Goal: Use online tool/utility: Utilize a website feature to perform a specific function

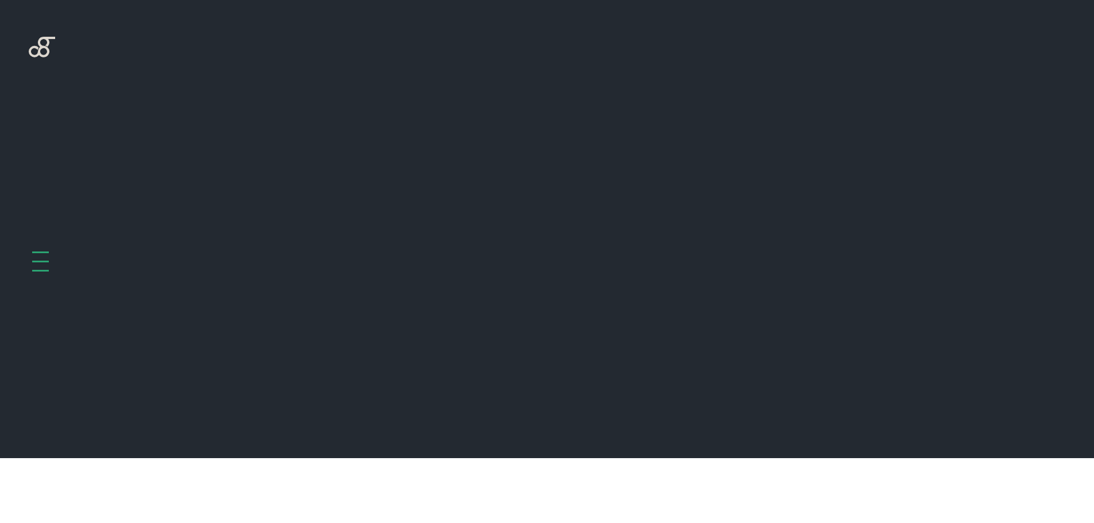
scroll to position [458, 0]
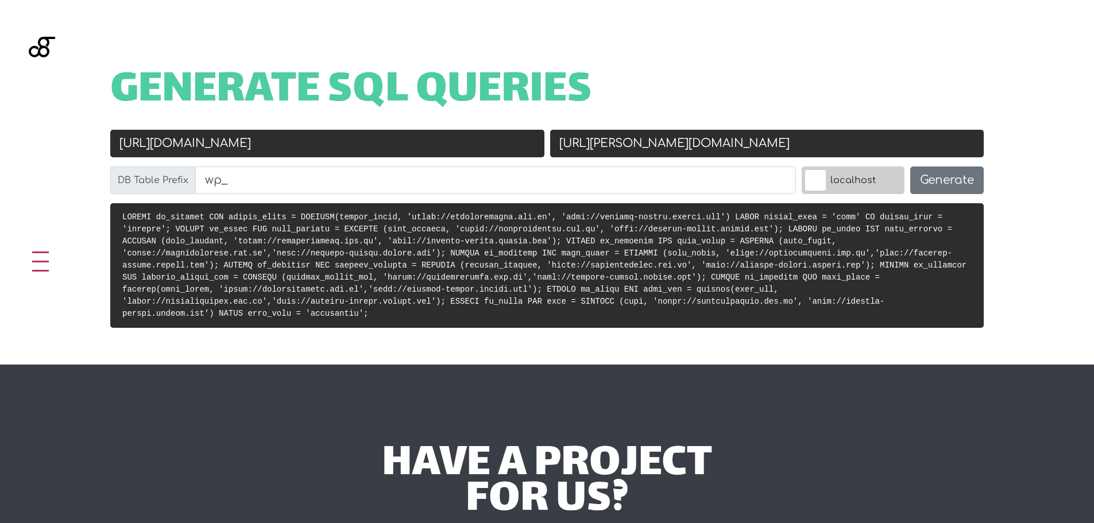
click at [312, 140] on input "https://machadoguedes.adv.br" at bounding box center [327, 144] width 434 height 28
click at [660, 154] on input "http://machado-guedes.docker.com" at bounding box center [767, 144] width 434 height 28
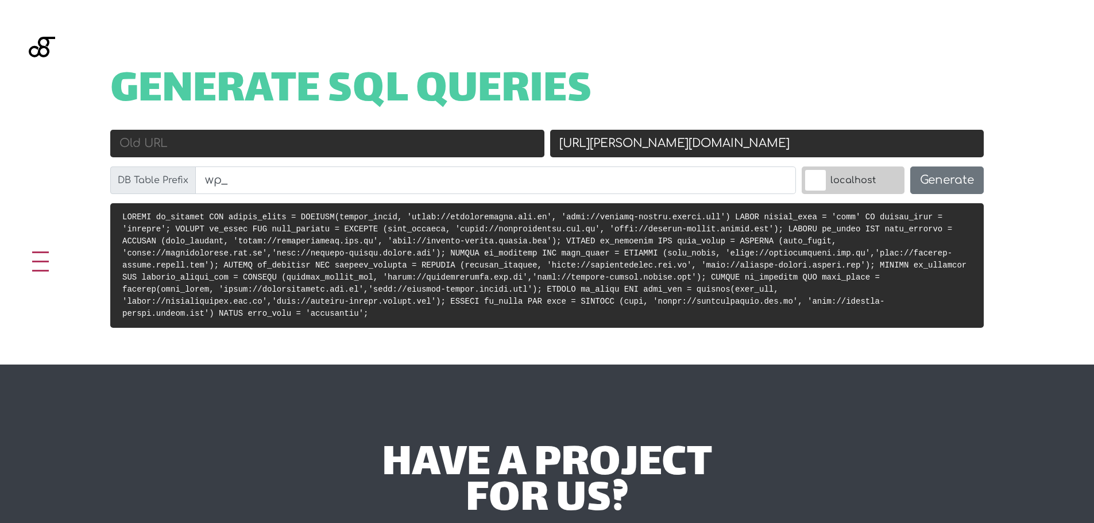
click at [660, 154] on input "http://machado-guedes.docker.com" at bounding box center [767, 144] width 434 height 28
click at [453, 109] on span "Generate SQL Queries" at bounding box center [351, 91] width 482 height 36
click at [249, 149] on input "Old URL" at bounding box center [327, 144] width 434 height 28
paste input "https://www.santamaria.ind.br/"
type input "https://www.santamaria.ind.br/"
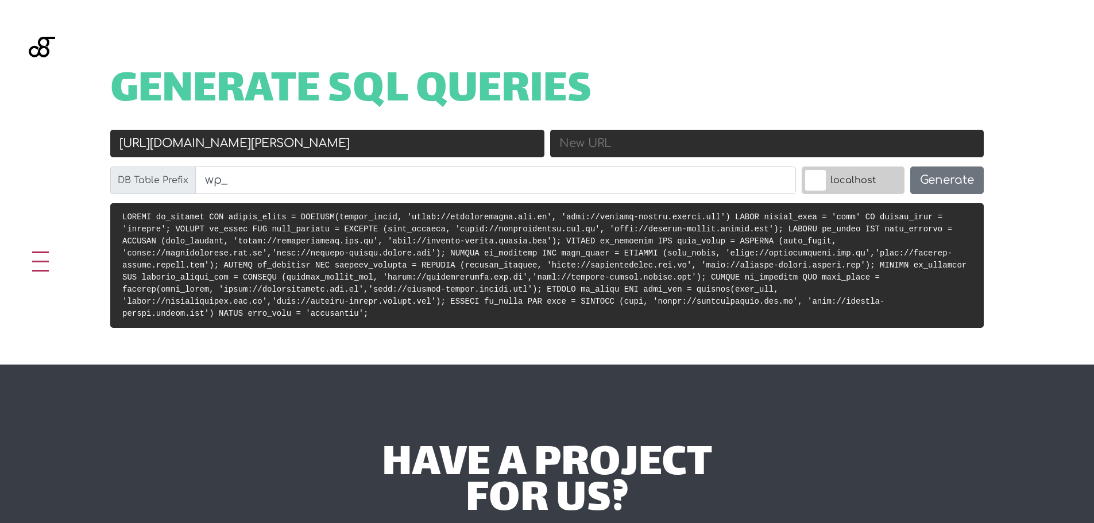
click at [713, 143] on input "New URL" at bounding box center [767, 144] width 434 height 28
paste input "santa-maria.docker.com"
type input "santa-maria.docker.com"
click at [731, 143] on input "santa-maria.docker.com" at bounding box center [767, 144] width 434 height 28
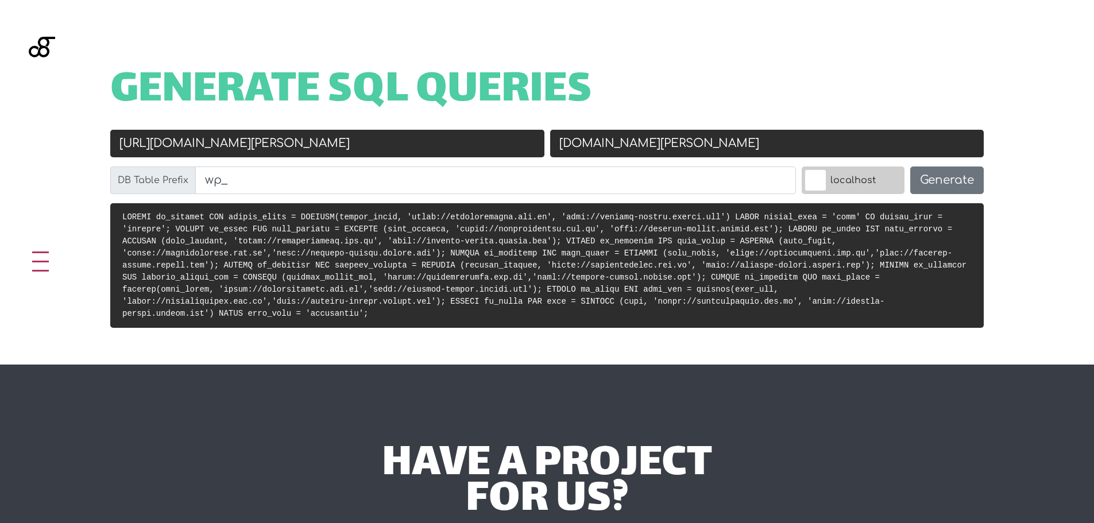
click at [731, 143] on input "santa-maria.docker.com" at bounding box center [767, 144] width 434 height 28
type input "http://machado-guedes.docker.com"
type input "https://machadoguedes.adv.br"
click at [768, 157] on input "http://machado-guedes.docker.com" at bounding box center [767, 144] width 434 height 28
drag, startPoint x: 779, startPoint y: 148, endPoint x: 598, endPoint y: 140, distance: 181.0
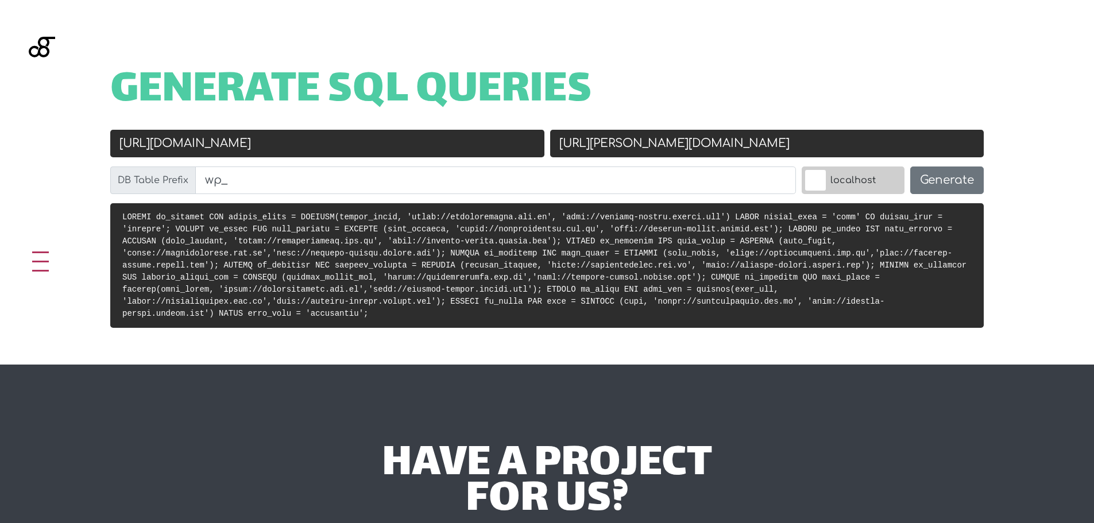
click at [598, 140] on input "http://machado-guedes.docker.com" at bounding box center [767, 144] width 434 height 28
paste input "santa-maria"
type input "http://santa-maria.docker.com"
click at [359, 148] on input "https://machadoguedes.adv.br" at bounding box center [327, 144] width 434 height 28
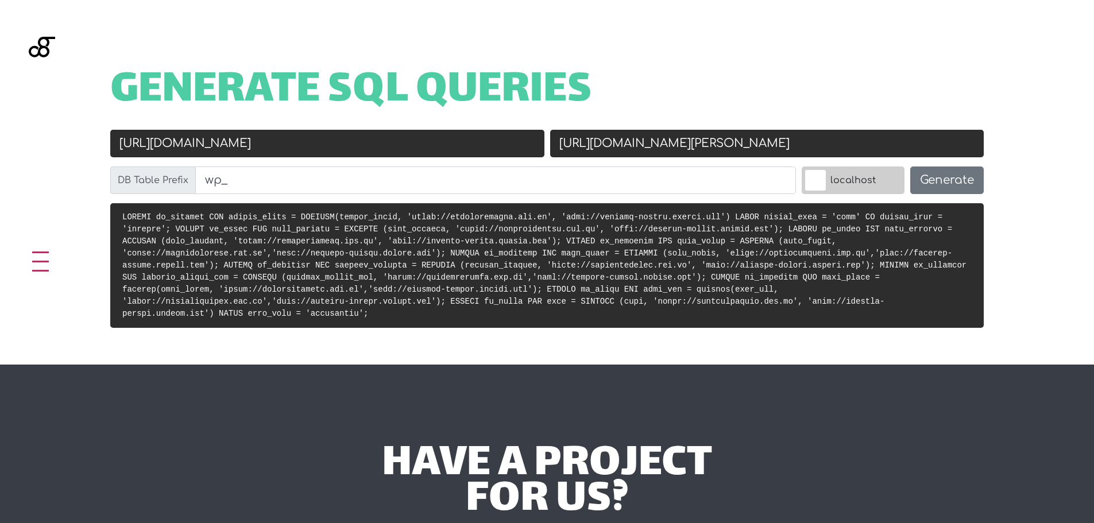
paste input "www.santamaria.ind.br/wp"
type input "[URL][DOMAIN_NAME][PERSON_NAME]"
click at [954, 185] on button "Generate" at bounding box center [946, 181] width 73 height 28
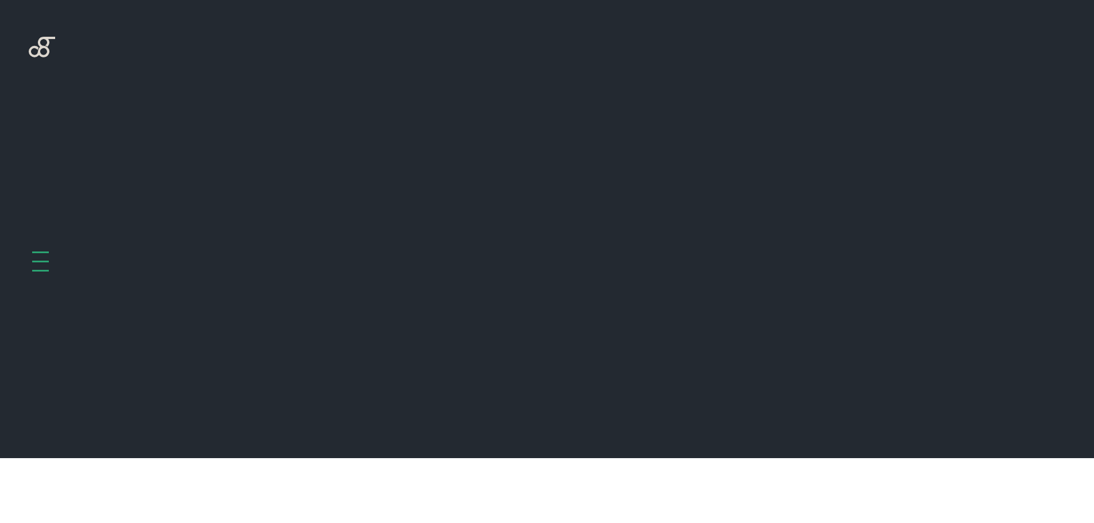
scroll to position [458, 0]
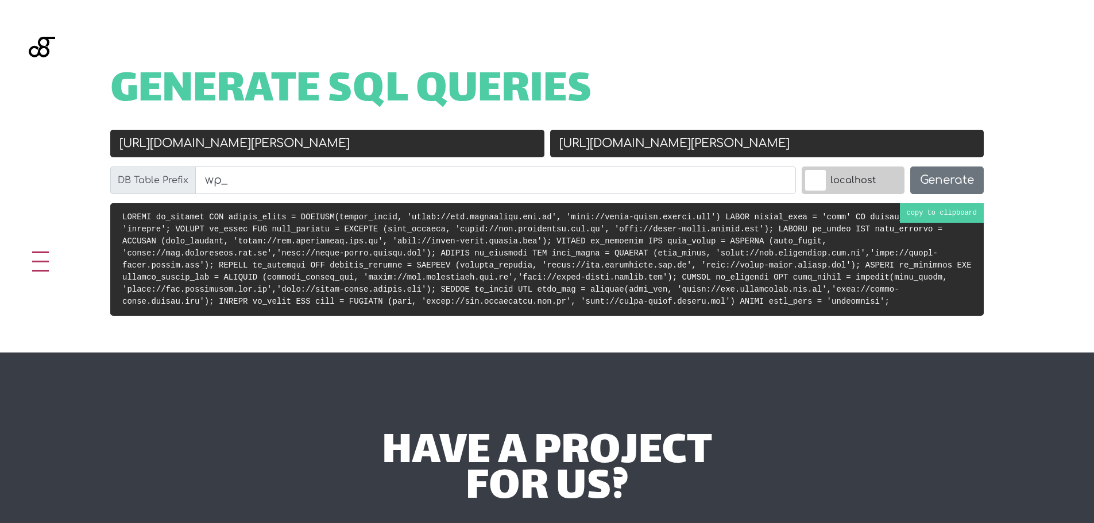
click at [466, 250] on code at bounding box center [546, 259] width 849 height 94
click at [748, 149] on input "[URL][DOMAIN_NAME][PERSON_NAME]" at bounding box center [767, 144] width 434 height 28
click at [748, 149] on input "http://santa-maria.docker.com" at bounding box center [767, 144] width 434 height 28
click at [392, 146] on input "[URL][DOMAIN_NAME][PERSON_NAME]" at bounding box center [327, 144] width 434 height 28
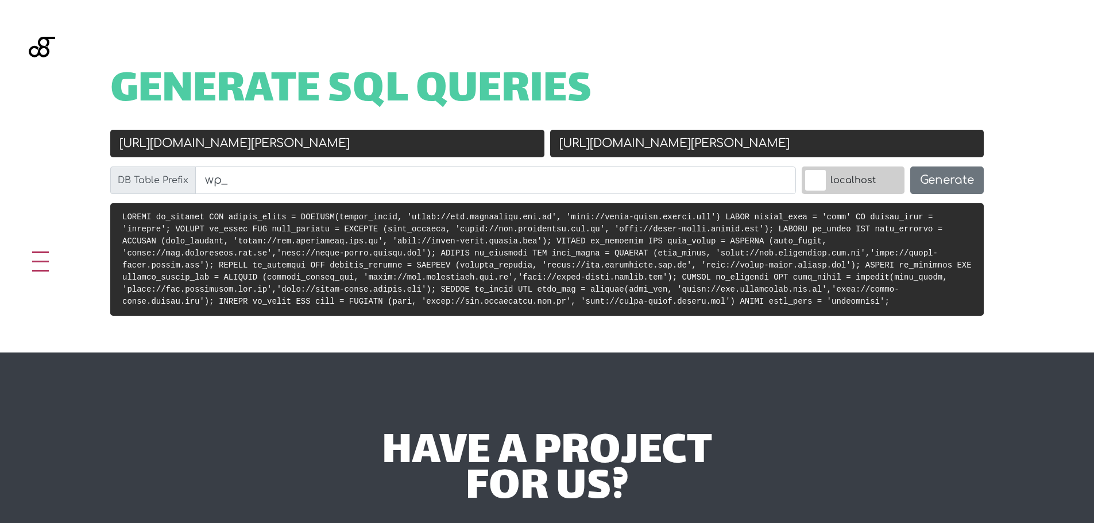
click at [392, 146] on input "[URL][DOMAIN_NAME][PERSON_NAME]" at bounding box center [327, 144] width 434 height 28
click at [59, 191] on div "Generate SQL Queries Old URL https://www.santamaria.ind.br New URL http://santa…" at bounding box center [547, 176] width 1094 height 353
click at [349, 149] on input "[URL][DOMAIN_NAME][PERSON_NAME]" at bounding box center [327, 144] width 434 height 28
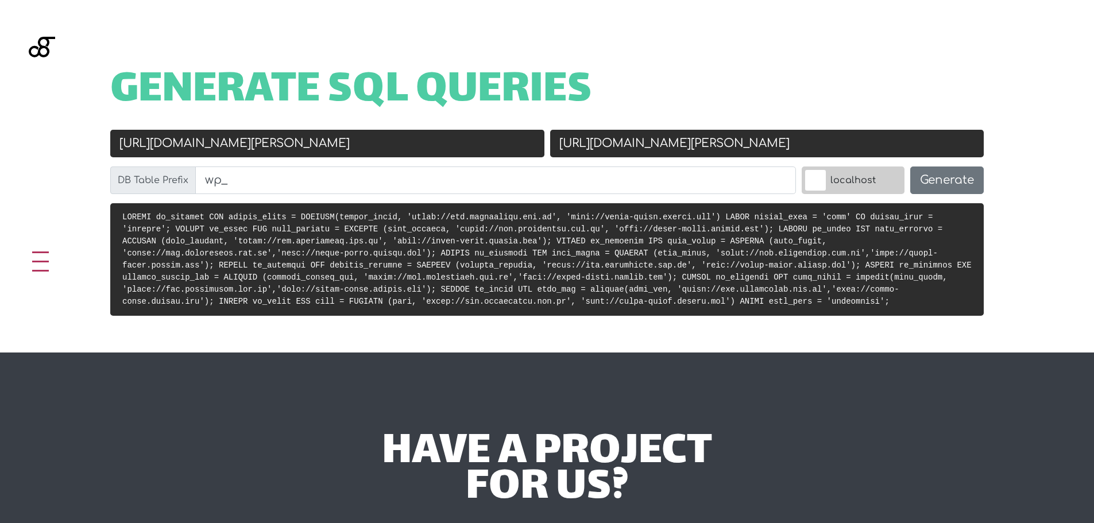
click at [349, 149] on input "[URL][DOMAIN_NAME][PERSON_NAME]" at bounding box center [327, 144] width 434 height 28
click at [746, 148] on input "http://santa-maria.docker.com" at bounding box center [767, 144] width 434 height 28
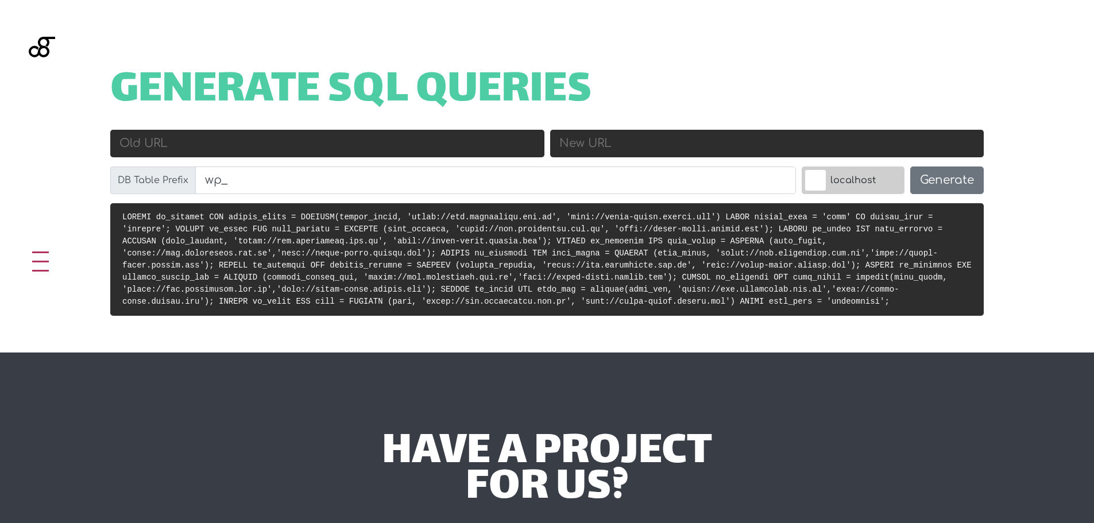
click at [308, 141] on input "Old URL" at bounding box center [327, 144] width 434 height 28
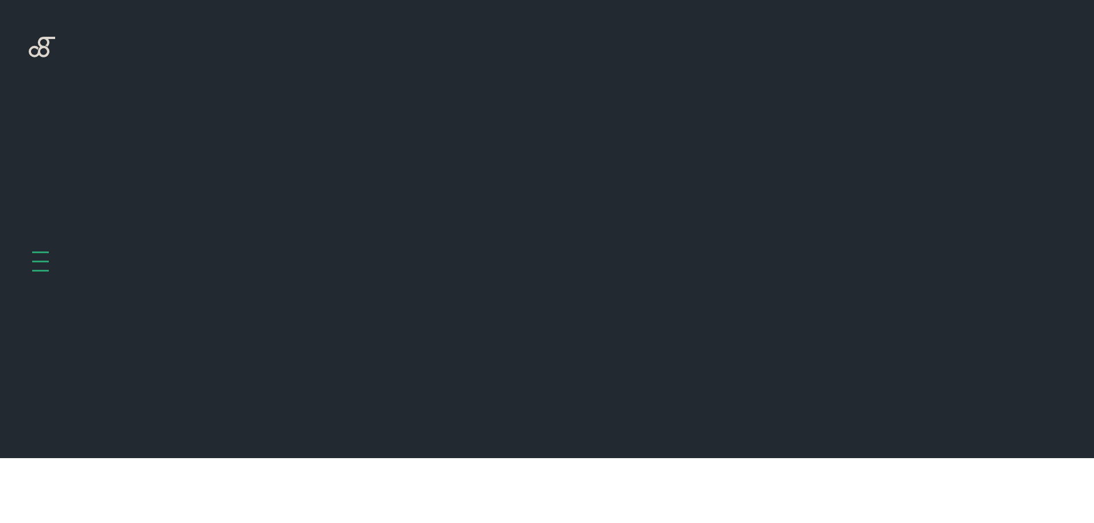
scroll to position [458, 0]
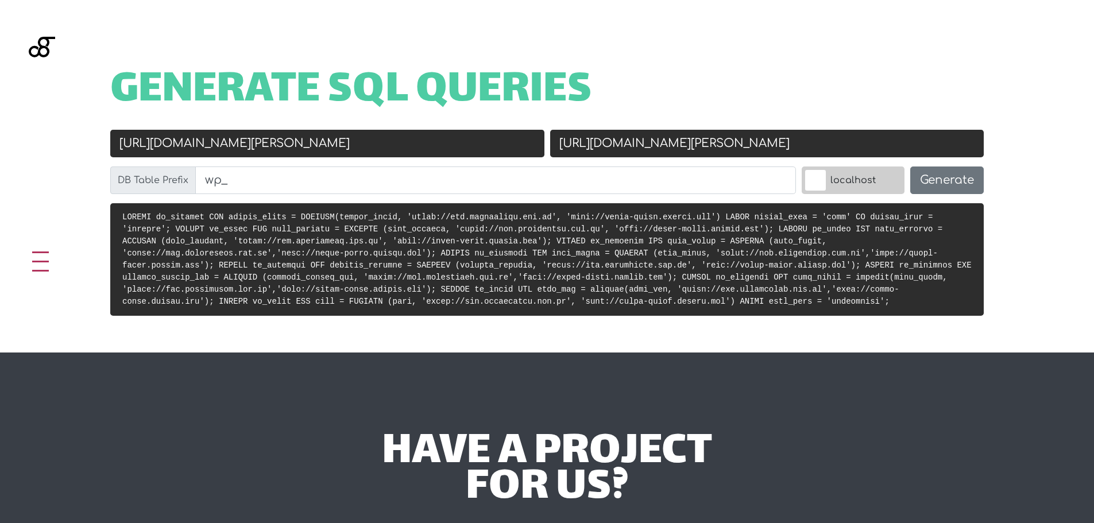
drag, startPoint x: 751, startPoint y: 140, endPoint x: 599, endPoint y: 144, distance: 151.6
click at [599, 144] on input "[URL][DOMAIN_NAME][PERSON_NAME]" at bounding box center [767, 144] width 434 height 28
paste input "text"
type input "http://santa-m.docker.com"
click at [312, 145] on input "[URL][DOMAIN_NAME][PERSON_NAME]" at bounding box center [327, 144] width 434 height 28
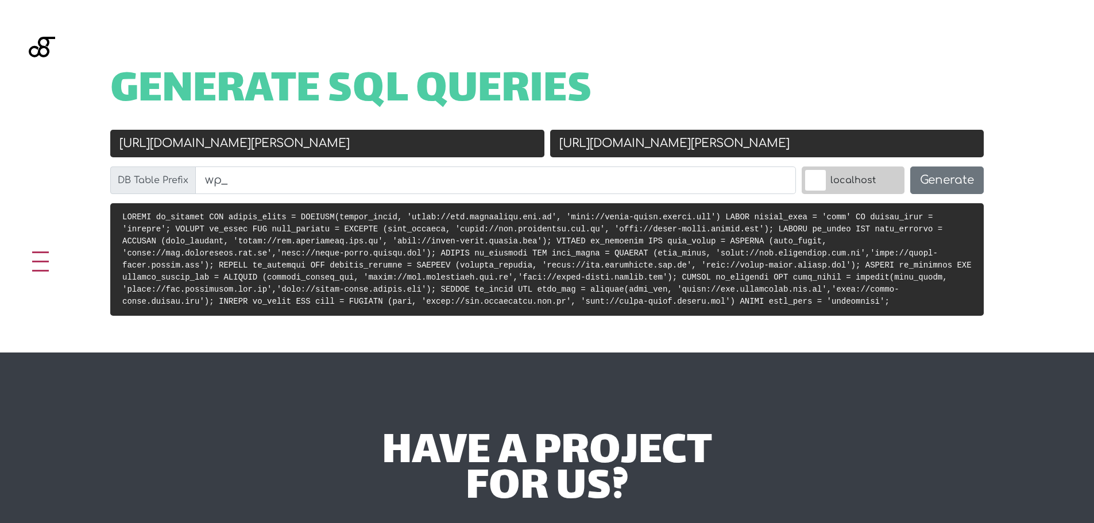
click at [312, 145] on input "[URL][DOMAIN_NAME][PERSON_NAME]" at bounding box center [327, 144] width 434 height 28
click at [349, 146] on input "[URL][DOMAIN_NAME][PERSON_NAME]" at bounding box center [327, 144] width 434 height 28
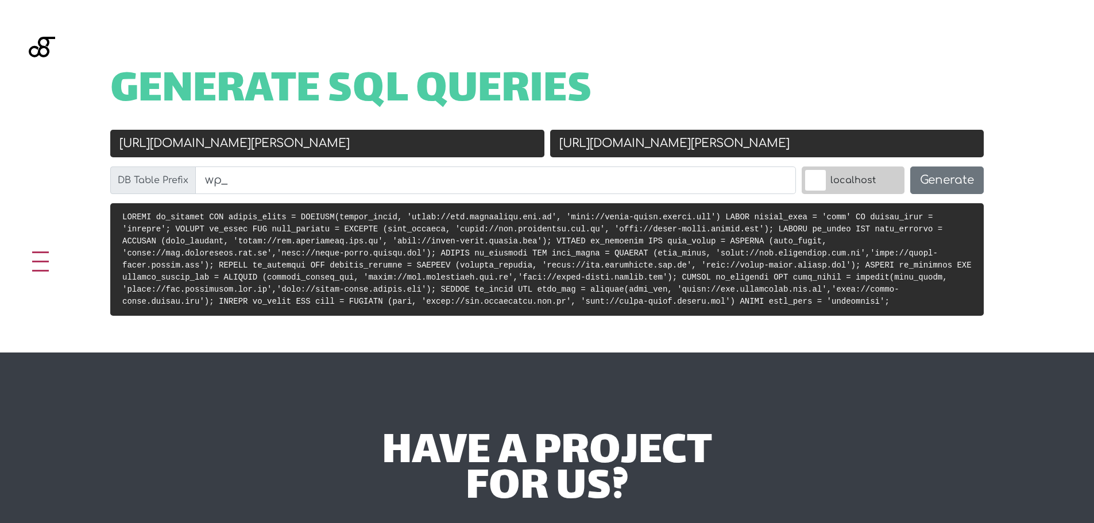
click at [349, 146] on input "[URL][DOMAIN_NAME][PERSON_NAME]" at bounding box center [327, 144] width 434 height 28
click at [958, 176] on button "Generate" at bounding box center [946, 181] width 73 height 28
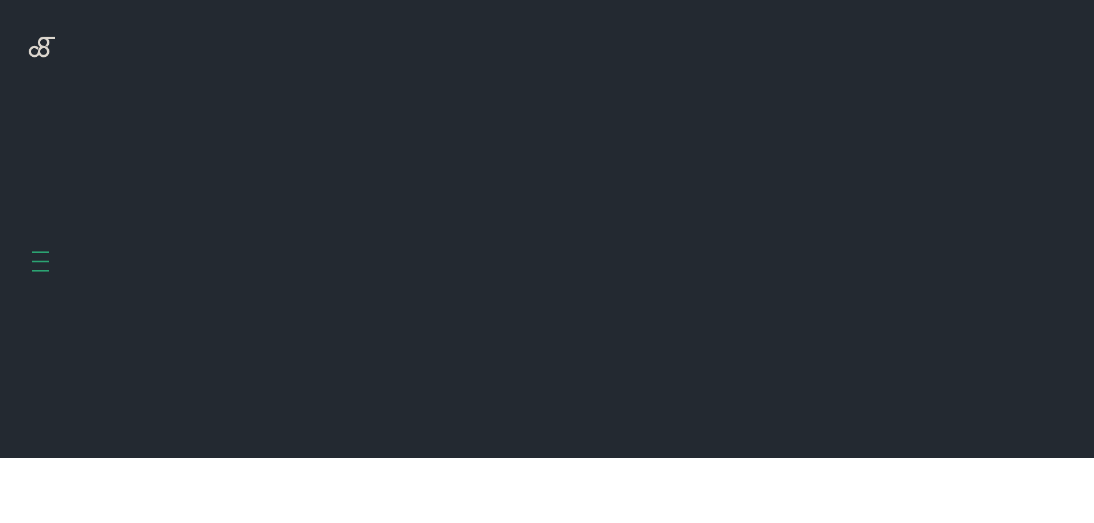
scroll to position [458, 0]
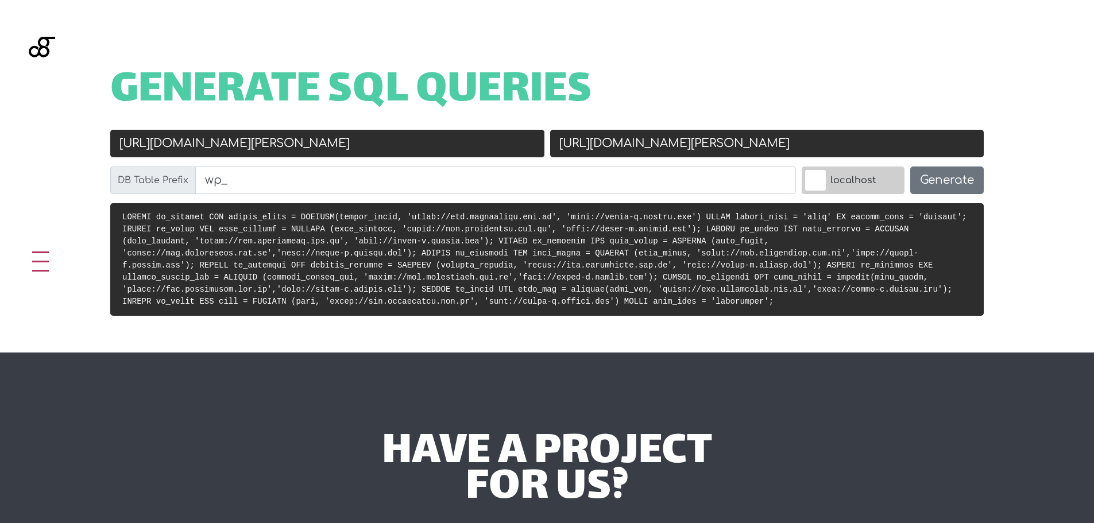
click at [721, 145] on input "[URL][DOMAIN_NAME][PERSON_NAME]" at bounding box center [767, 144] width 434 height 28
click at [762, 137] on input "[URL][DOMAIN_NAME][PERSON_NAME]" at bounding box center [767, 144] width 434 height 28
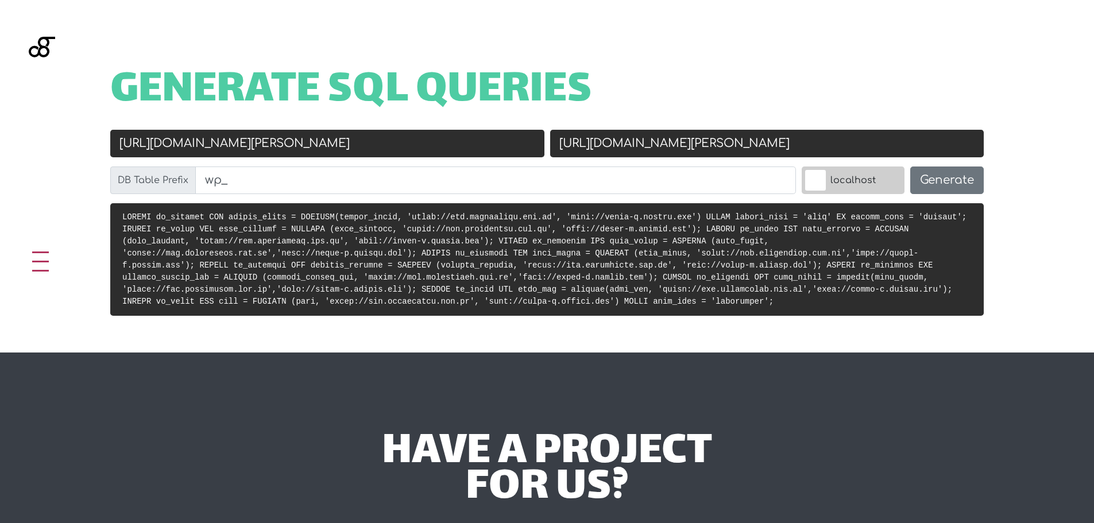
click at [762, 137] on input "[URL][DOMAIN_NAME][PERSON_NAME]" at bounding box center [767, 144] width 434 height 28
click at [647, 261] on code at bounding box center [544, 259] width 844 height 94
click at [317, 141] on input "[URL][DOMAIN_NAME][PERSON_NAME]" at bounding box center [327, 144] width 434 height 28
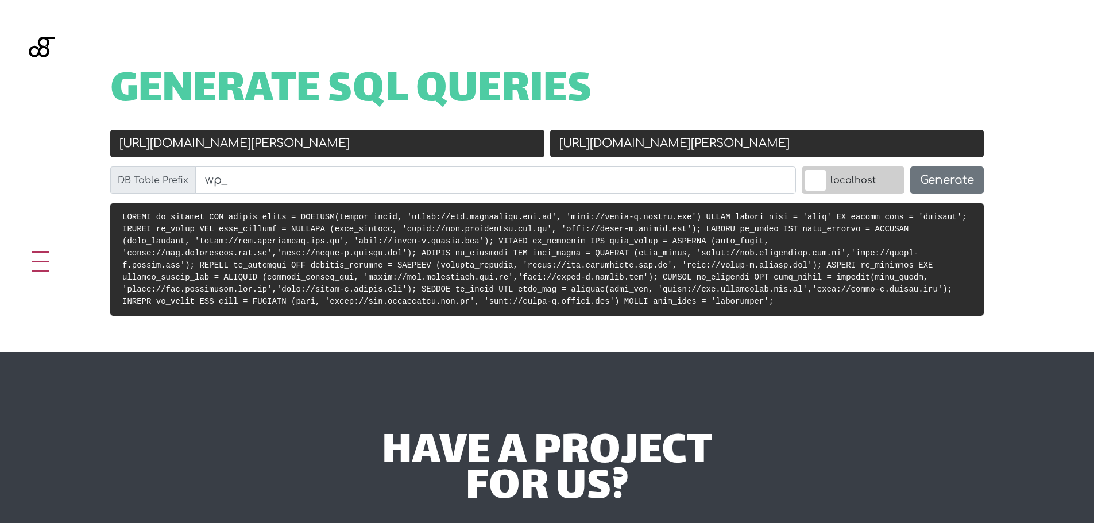
click at [661, 146] on input "[URL][DOMAIN_NAME][PERSON_NAME]" at bounding box center [767, 144] width 434 height 28
paste input "/"
type input "[URL][DOMAIN_NAME][PERSON_NAME]"
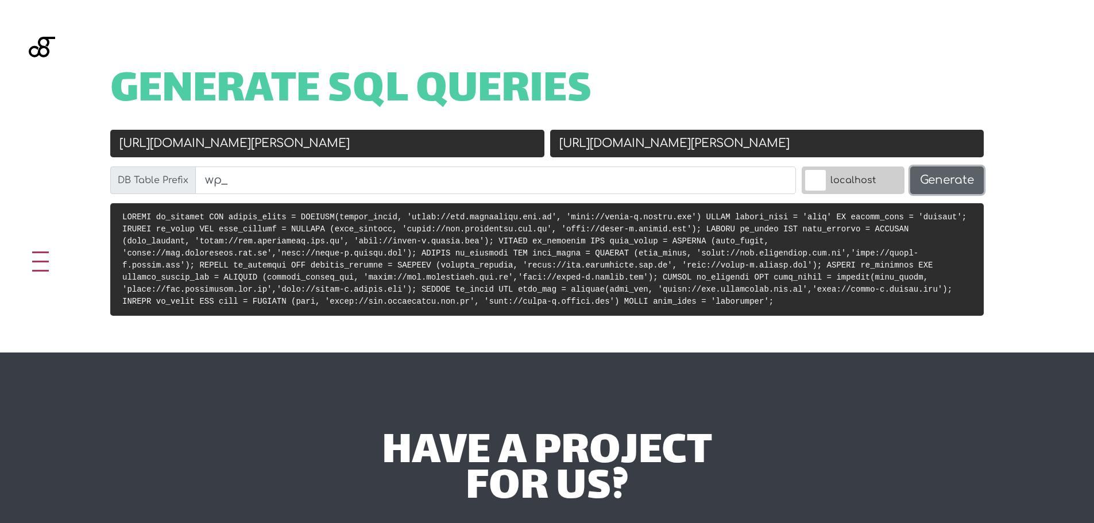
click at [919, 191] on button "Generate" at bounding box center [946, 181] width 73 height 28
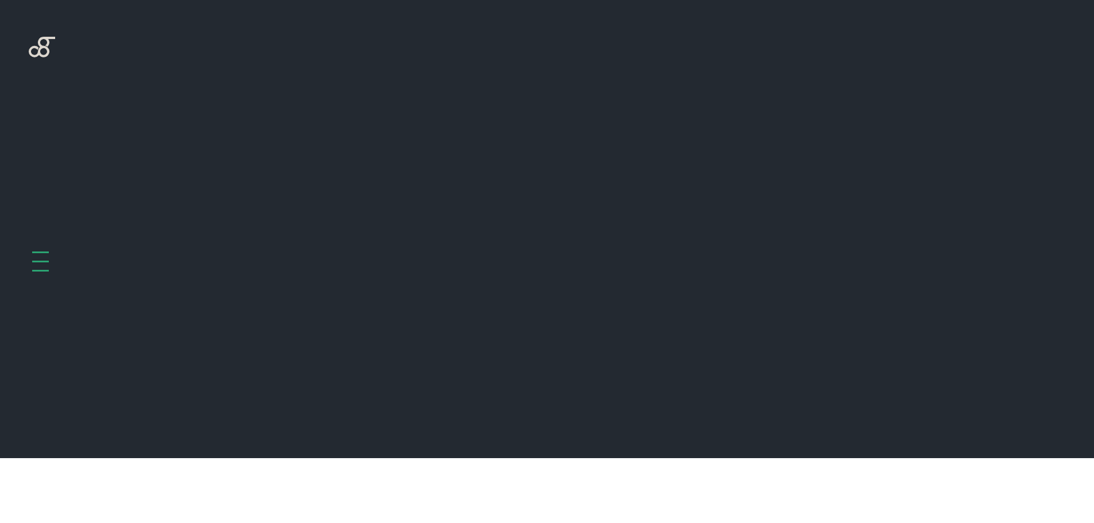
scroll to position [458, 0]
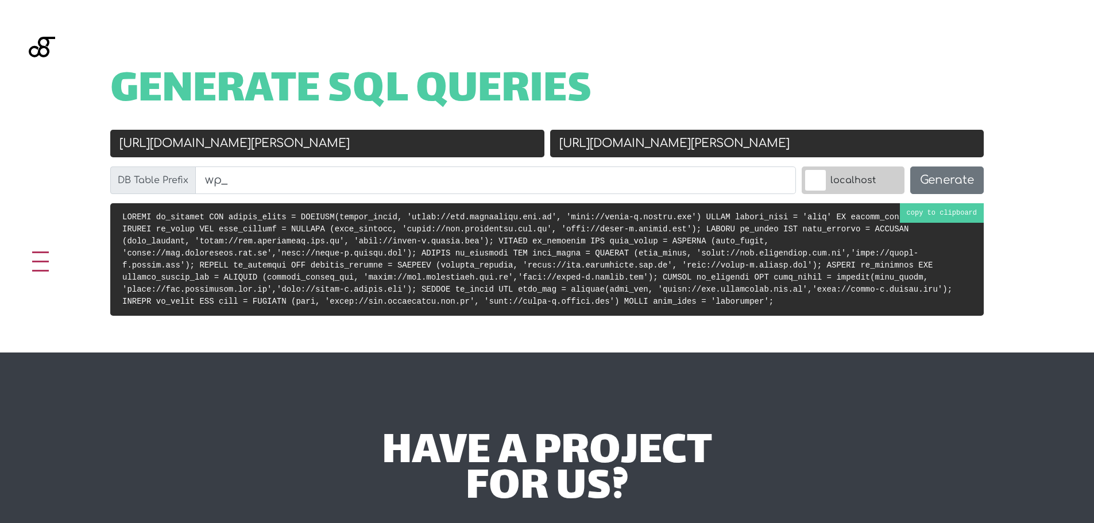
click at [598, 248] on pre at bounding box center [546, 259] width 873 height 113
